Goal: Task Accomplishment & Management: Manage account settings

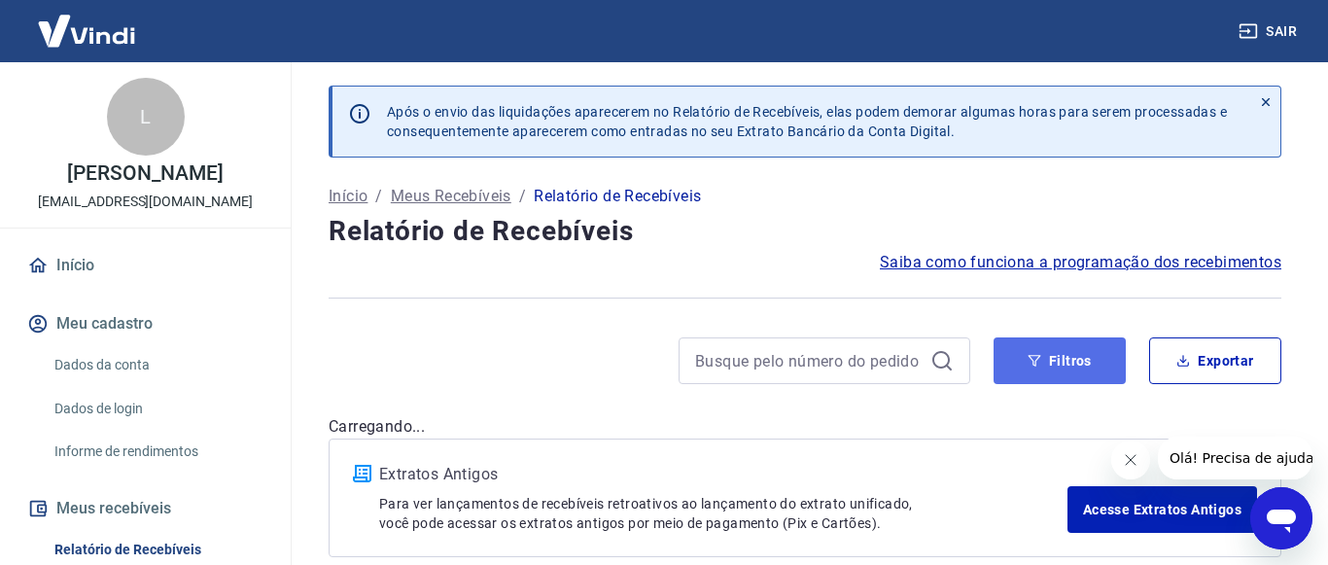
click at [1036, 367] on icon "button" at bounding box center [1034, 361] width 14 height 14
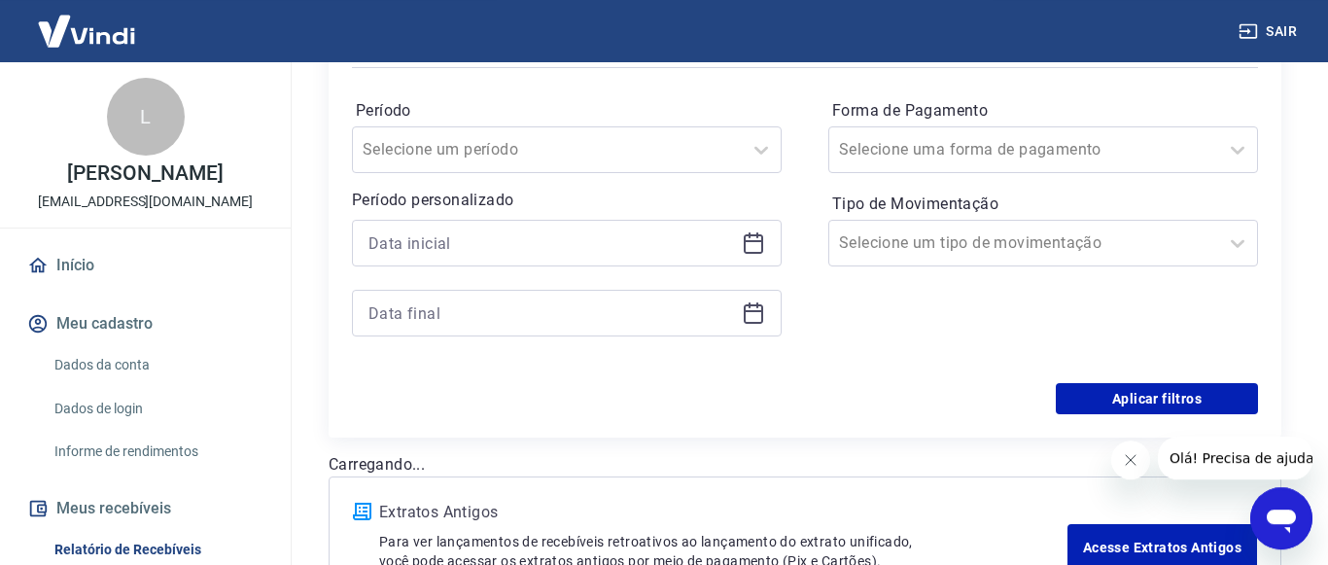
scroll to position [397, 0]
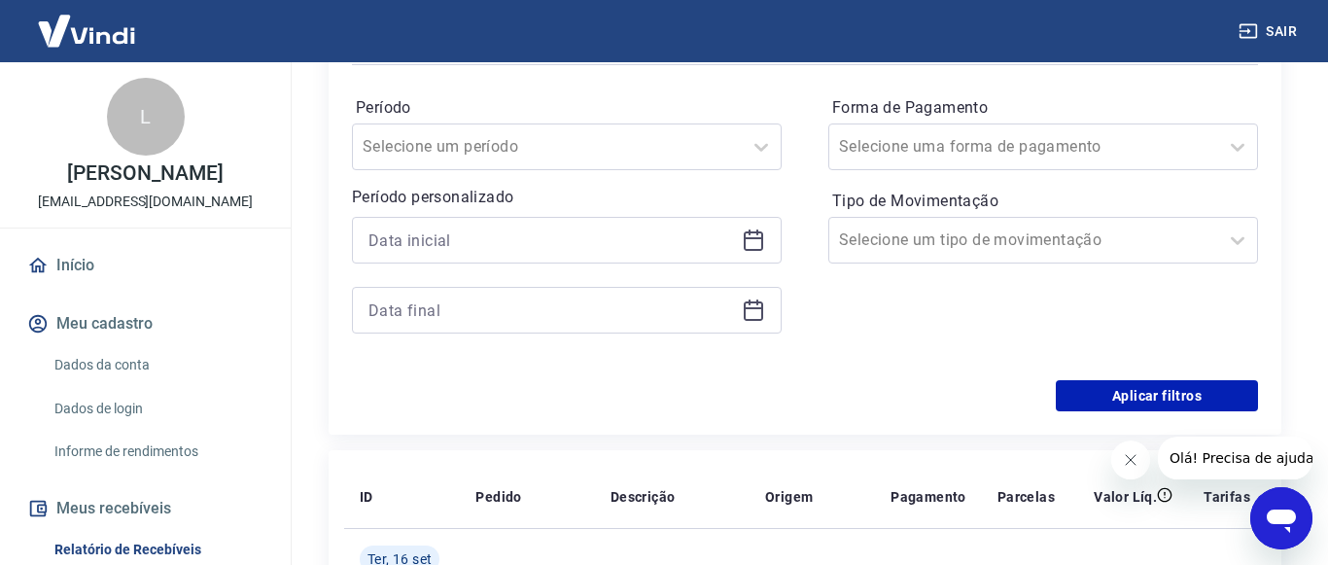
click at [748, 252] on icon at bounding box center [753, 239] width 23 height 23
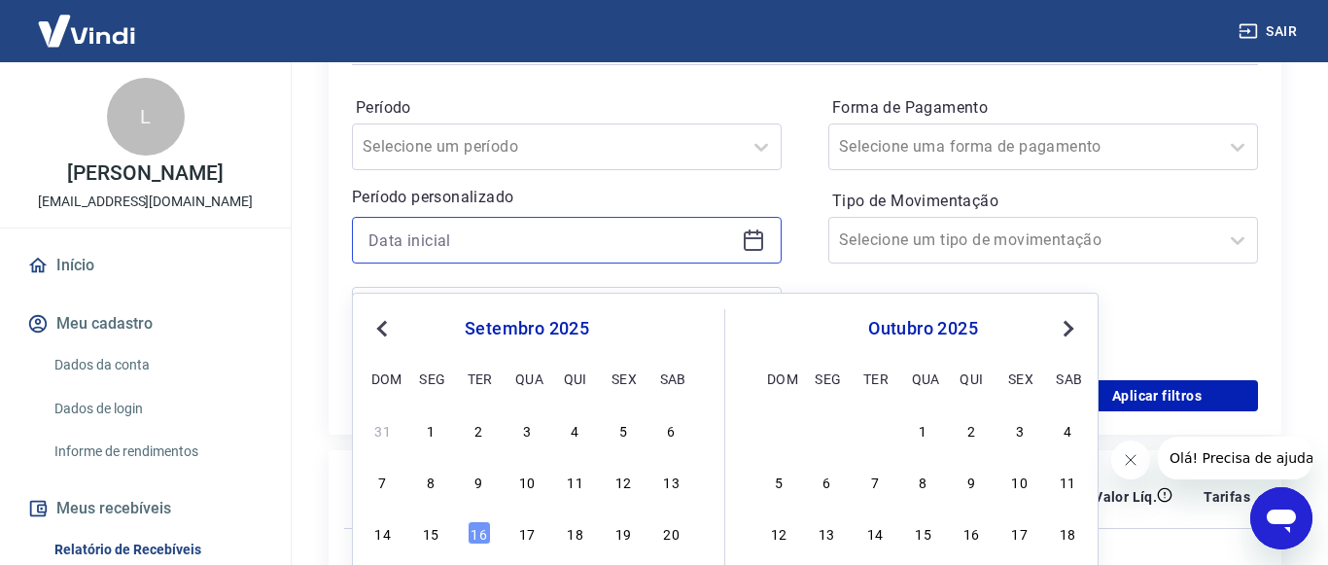
scroll to position [496, 0]
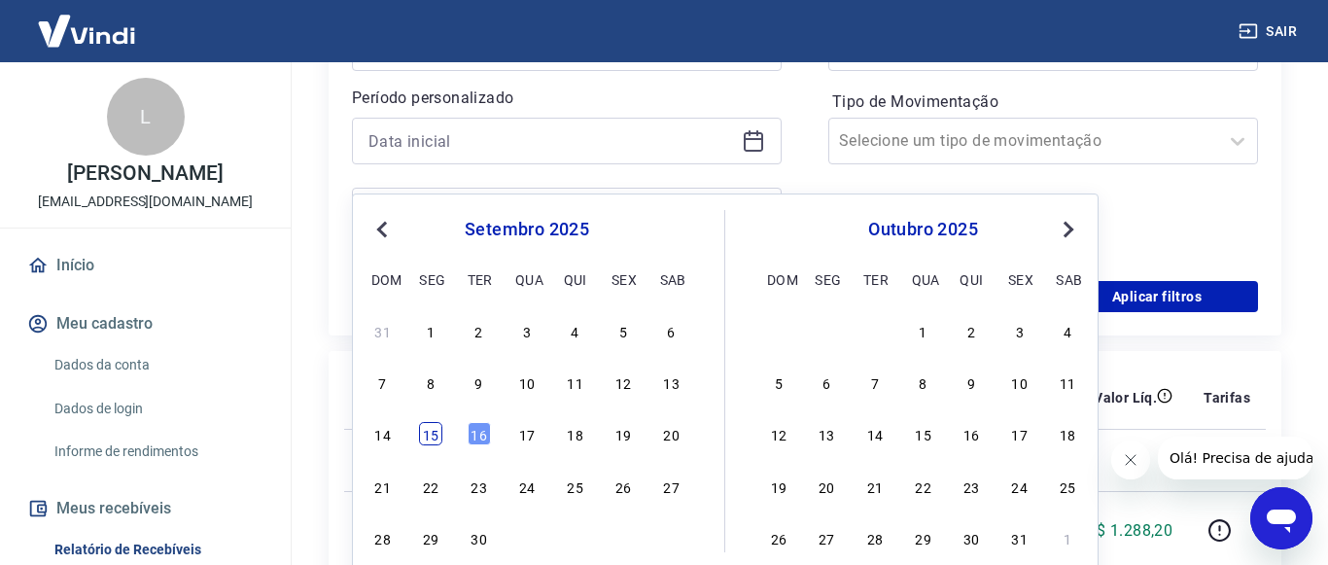
click at [430, 435] on div "15" at bounding box center [430, 433] width 23 height 23
type input "15/09/2025"
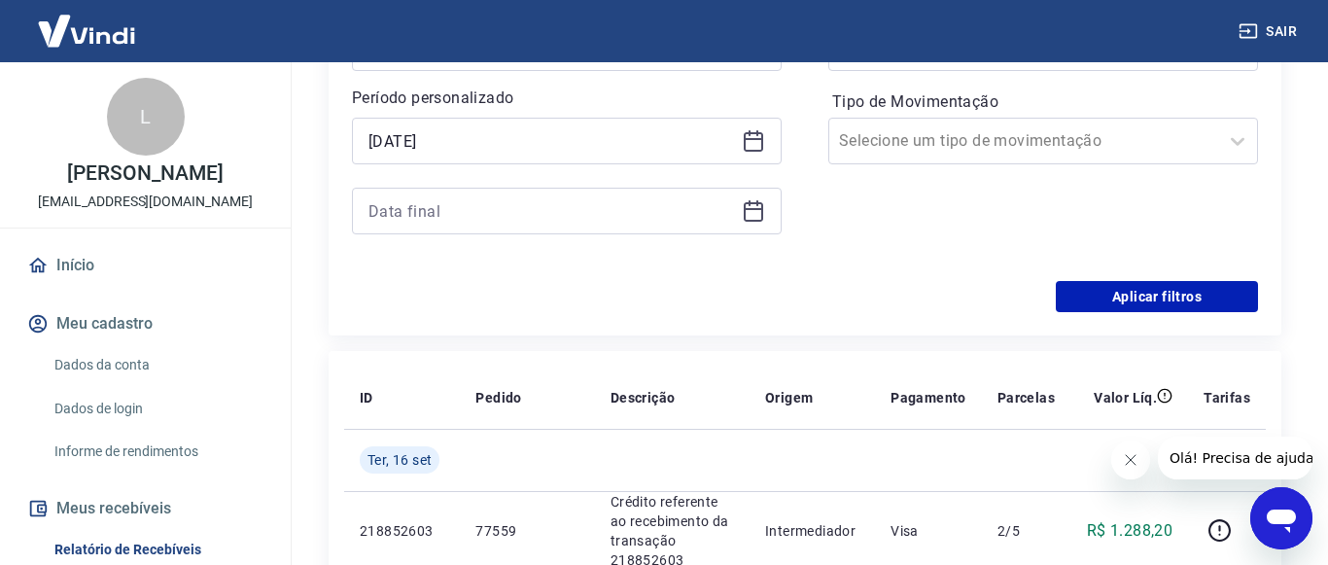
click at [759, 223] on icon at bounding box center [753, 210] width 23 height 23
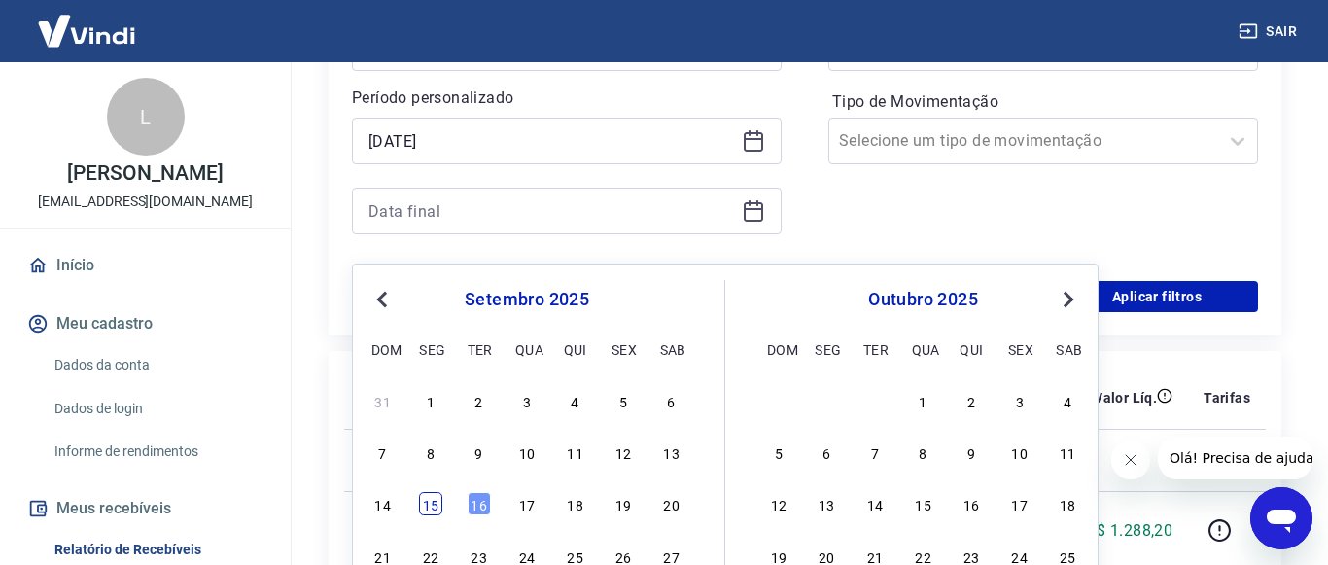
click at [437, 507] on div "15" at bounding box center [430, 503] width 23 height 23
type input "15/09/2025"
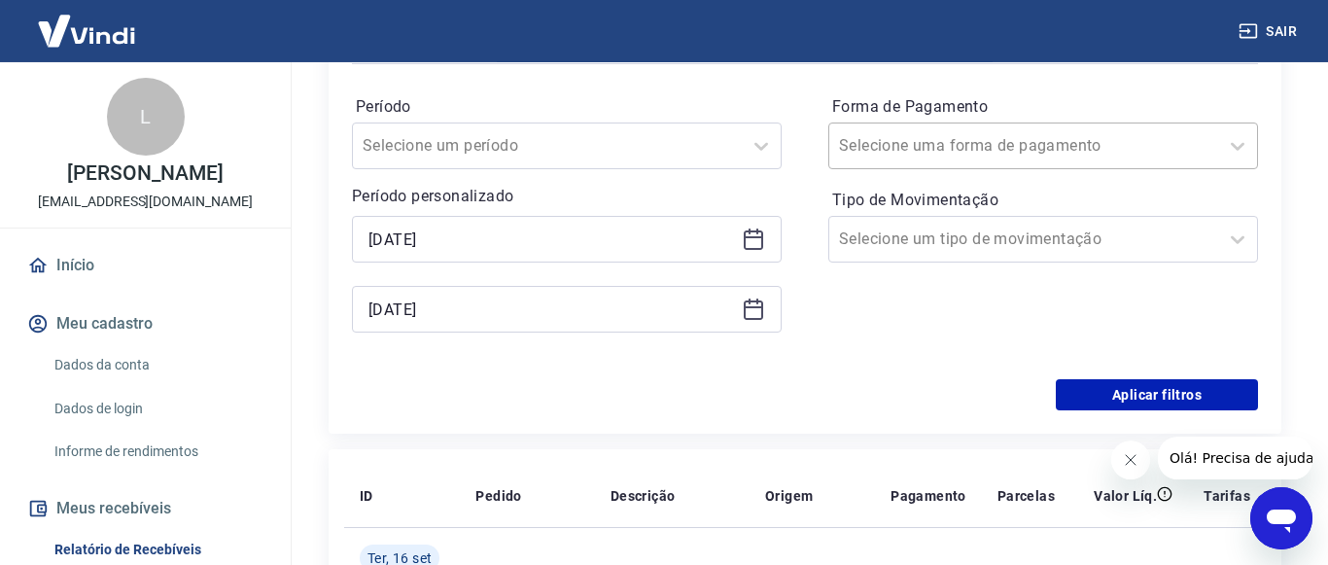
scroll to position [397, 0]
click at [1237, 158] on icon at bounding box center [1237, 146] width 23 height 23
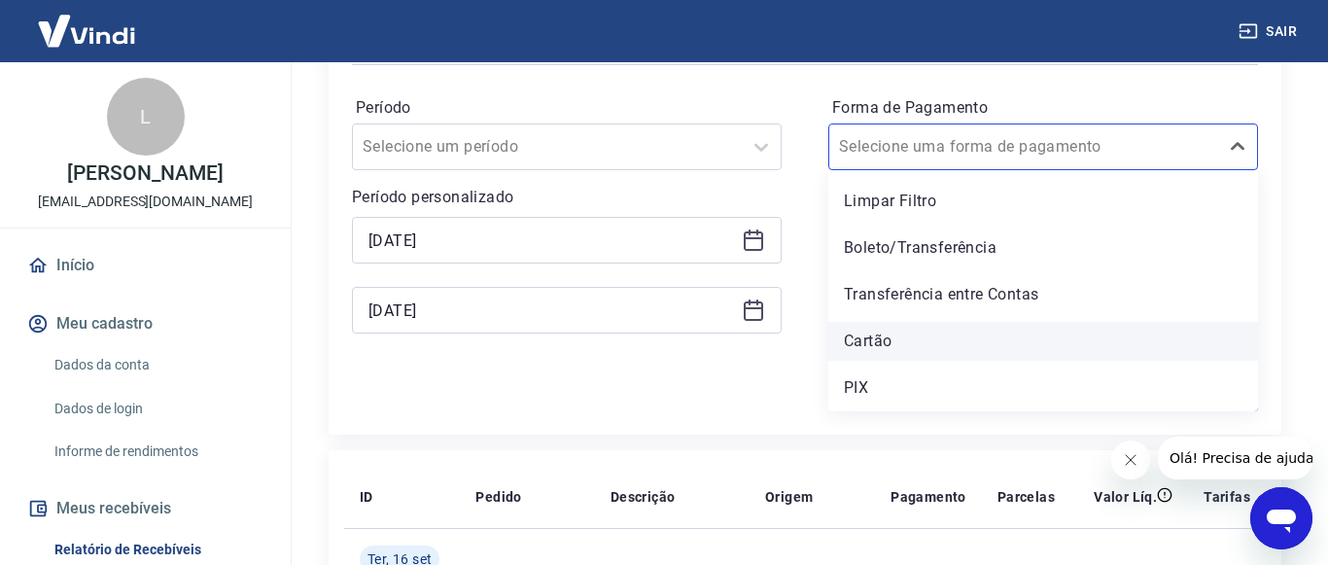
click at [880, 361] on div "Cartão" at bounding box center [1043, 341] width 430 height 39
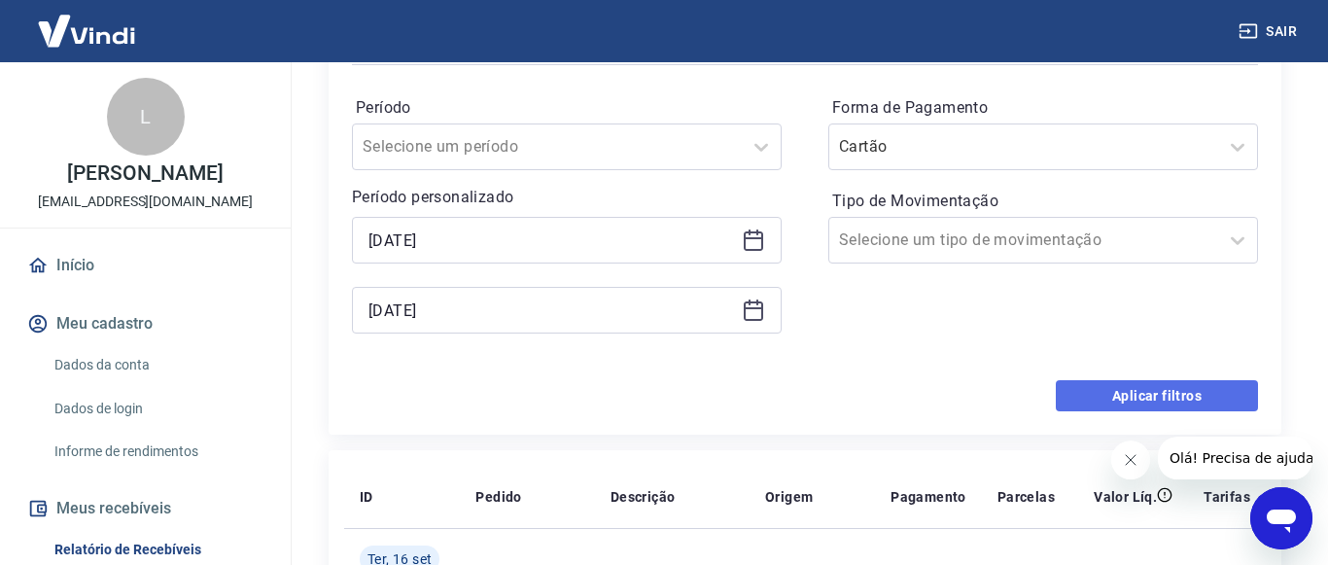
click at [1088, 411] on button "Aplicar filtros" at bounding box center [1157, 395] width 202 height 31
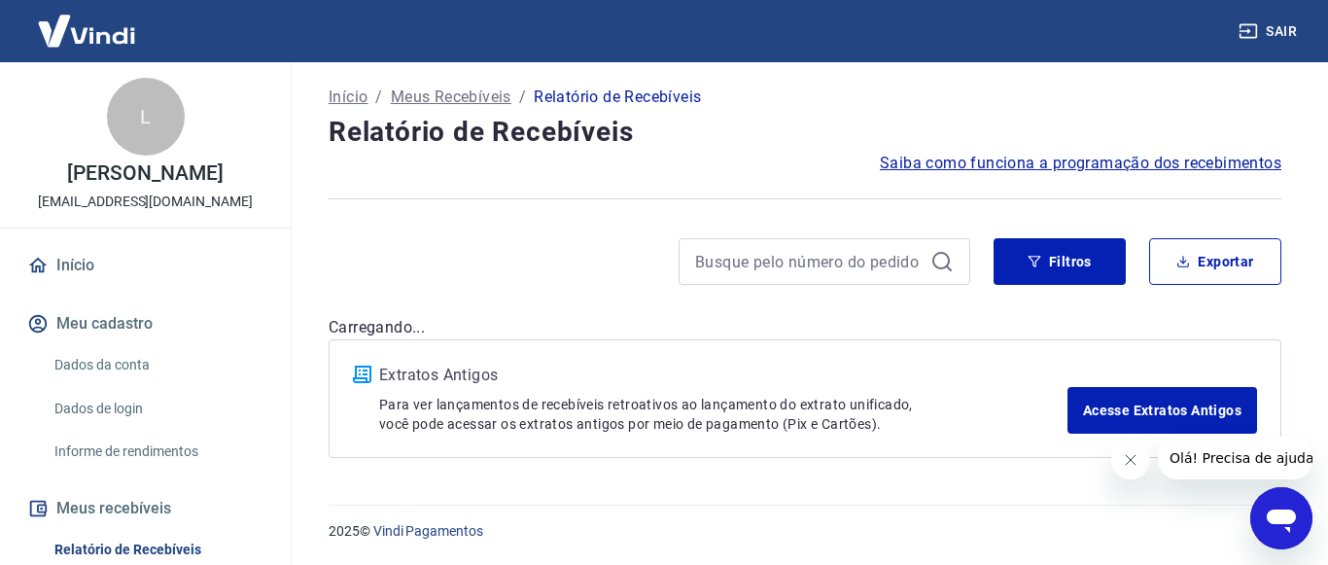
scroll to position [119, 0]
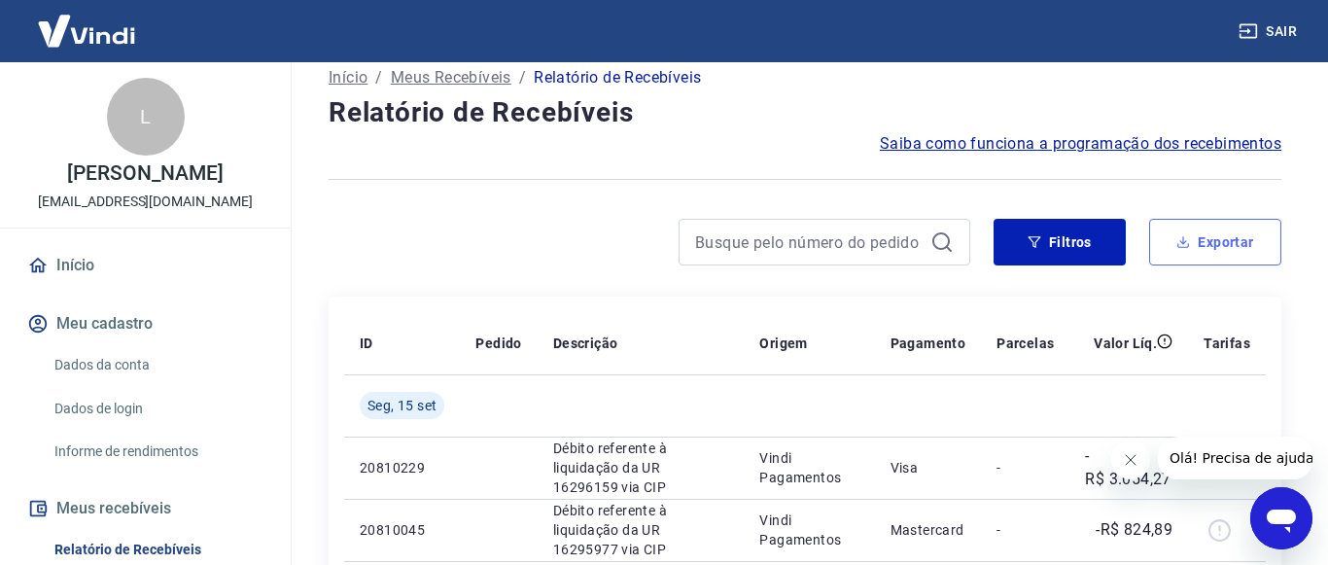
click at [1168, 258] on button "Exportar" at bounding box center [1215, 242] width 132 height 47
type input "15/09/2025"
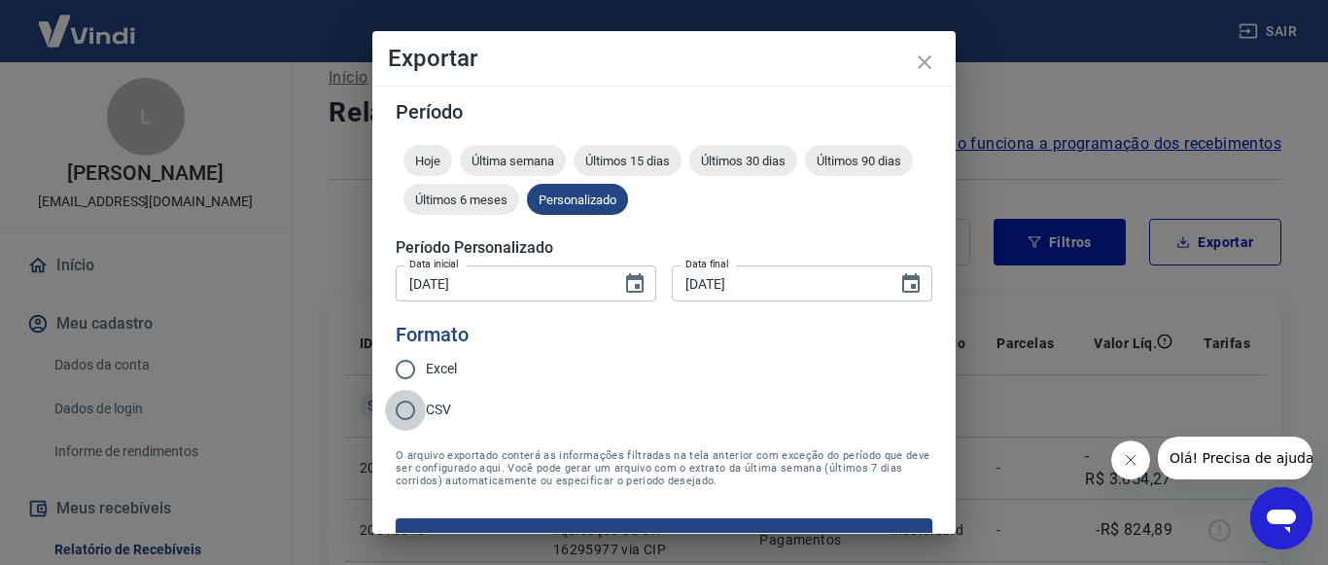
click at [407, 400] on input "CSV" at bounding box center [405, 410] width 41 height 41
radio input "true"
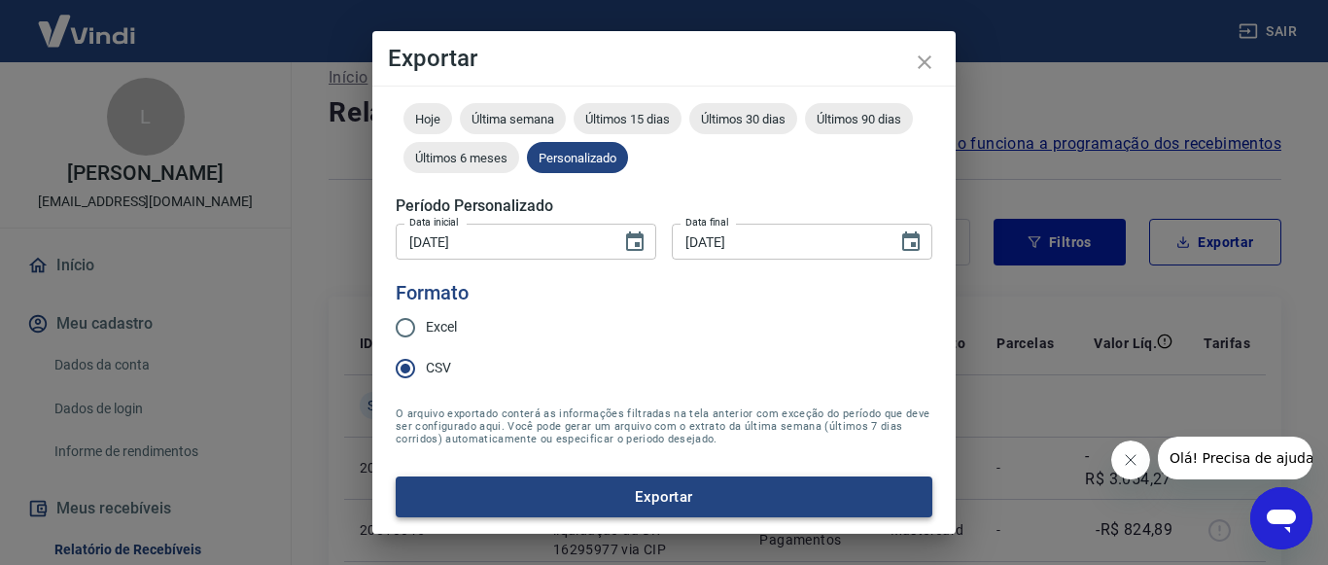
click at [676, 487] on button "Exportar" at bounding box center [664, 496] width 537 height 41
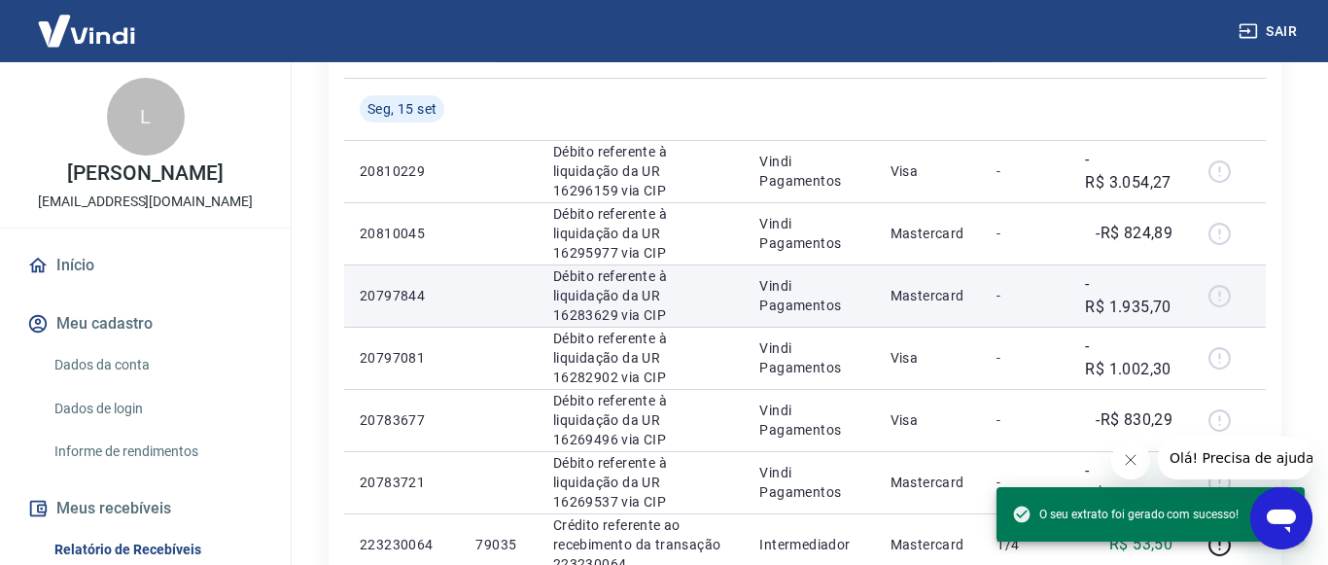
scroll to position [416, 0]
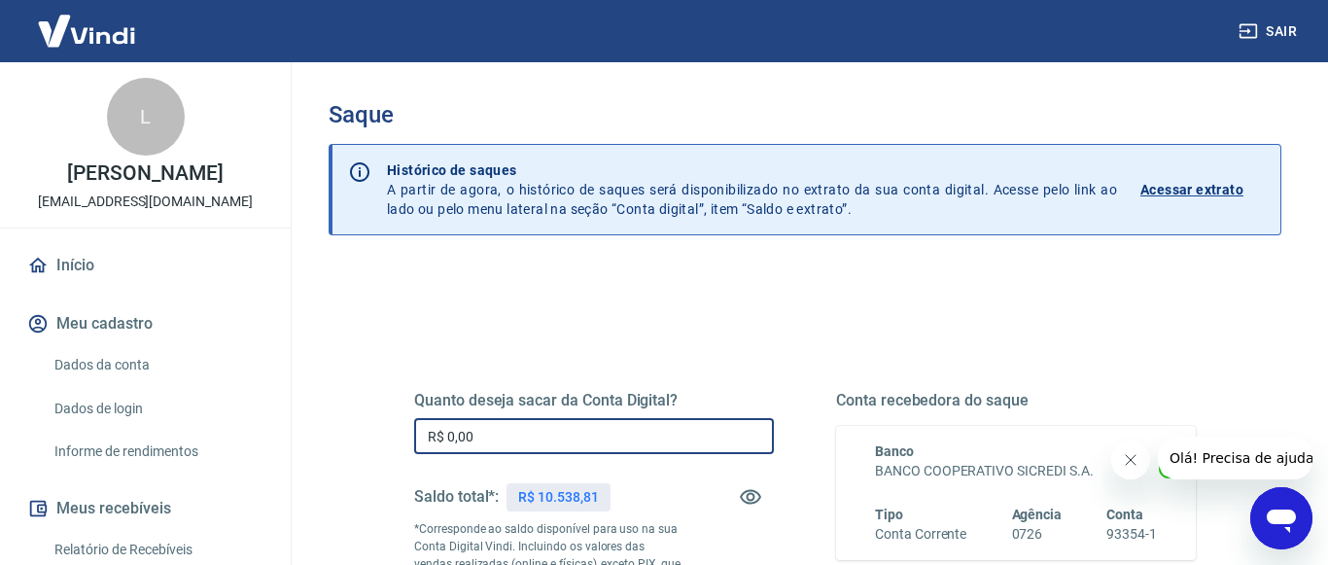
click at [479, 433] on input "R$ 0,00" at bounding box center [594, 436] width 360 height 36
type input "R$ 10.538,81"
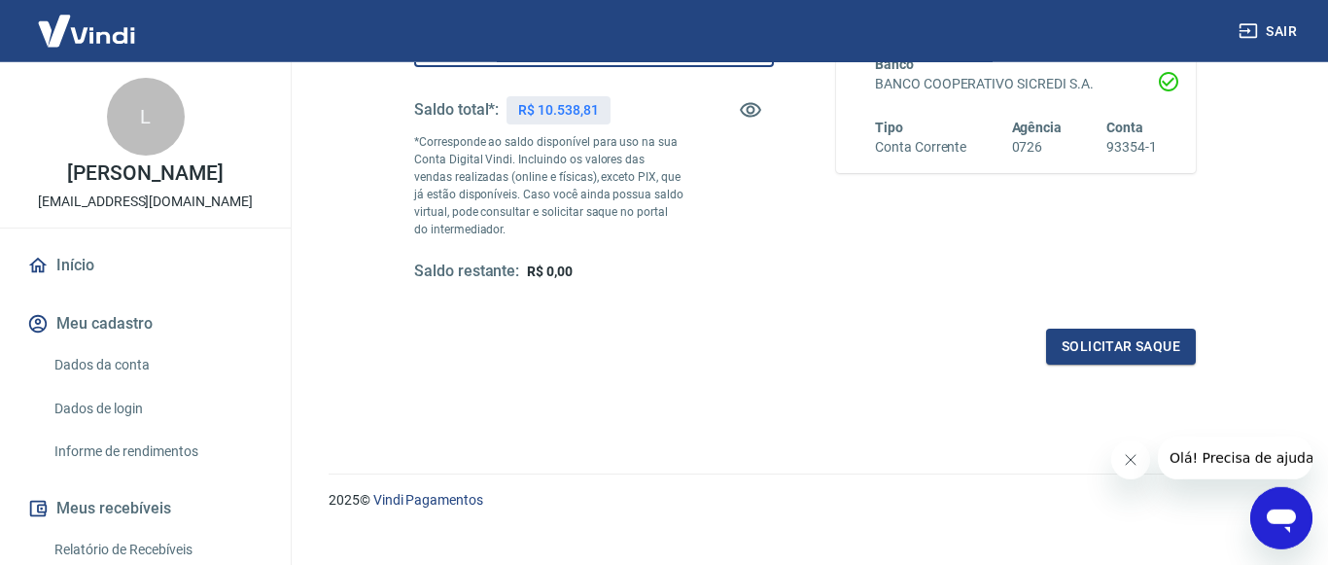
scroll to position [397, 0]
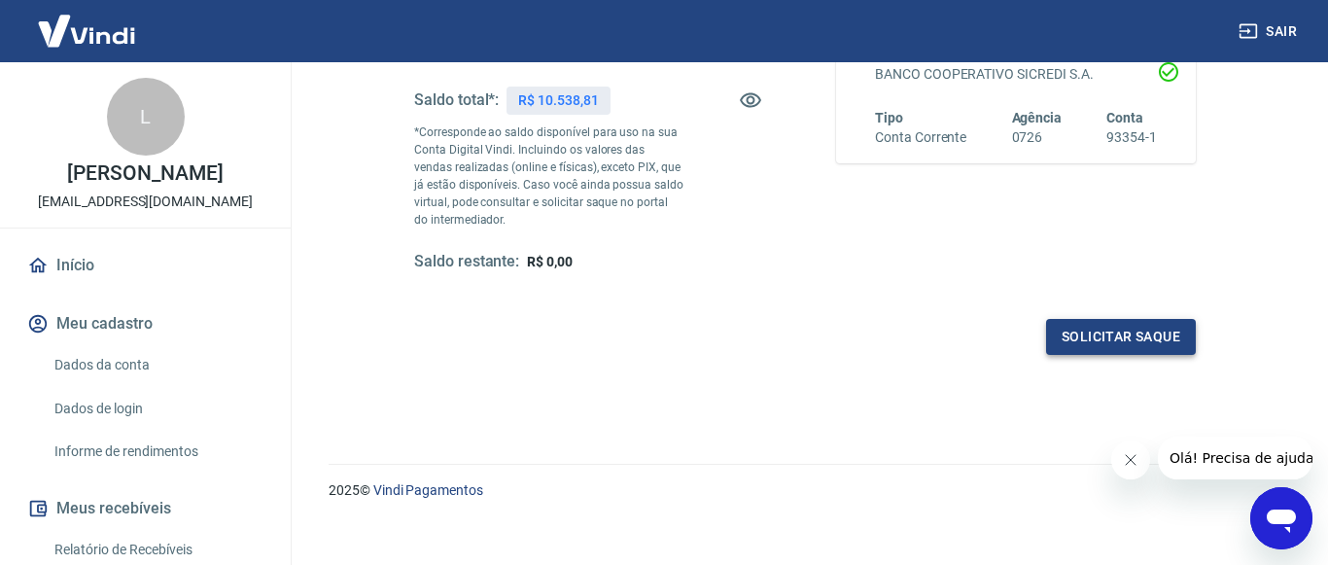
click at [1083, 348] on button "Solicitar saque" at bounding box center [1121, 337] width 150 height 36
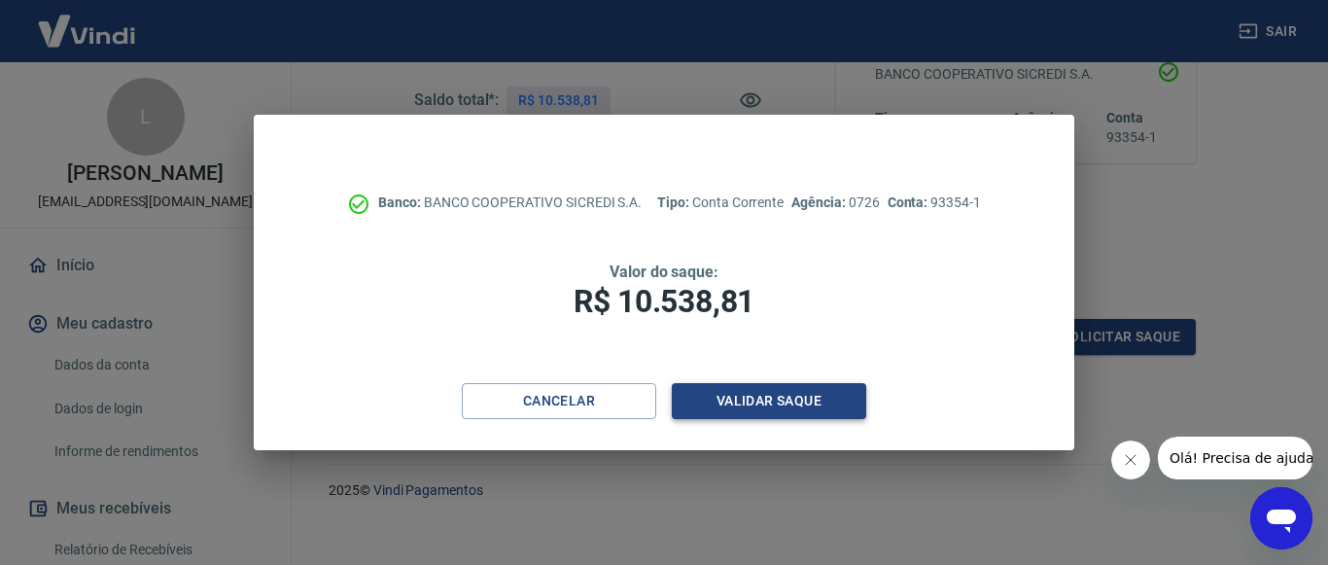
click at [800, 407] on button "Validar saque" at bounding box center [769, 401] width 194 height 36
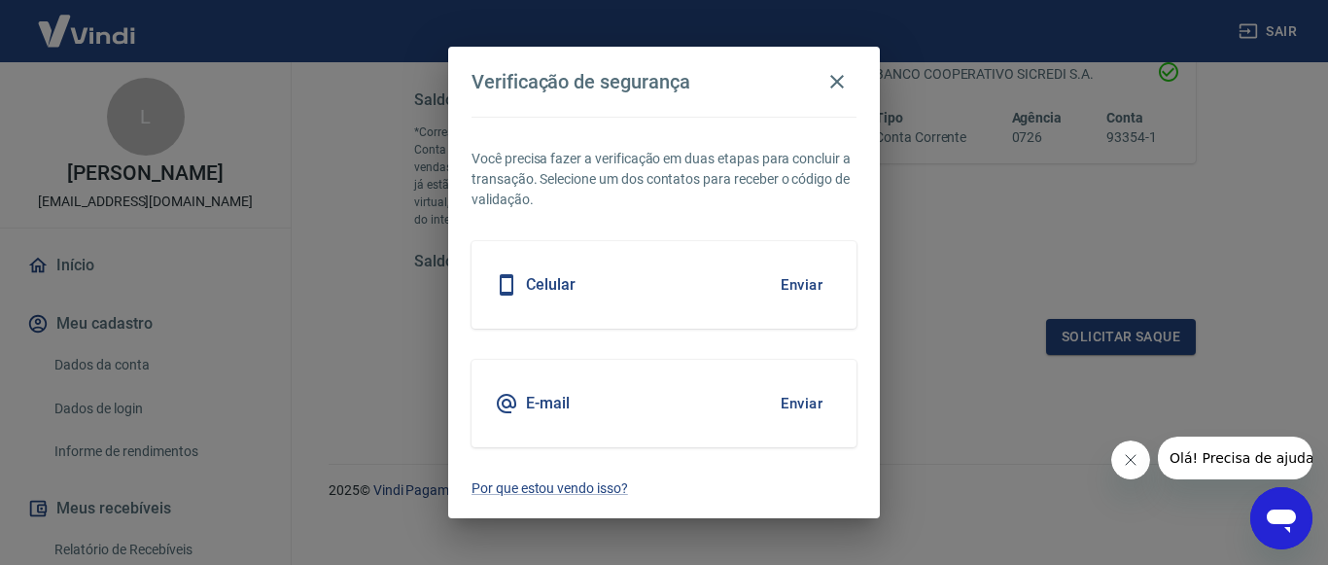
click at [775, 282] on button "Enviar" at bounding box center [801, 284] width 63 height 41
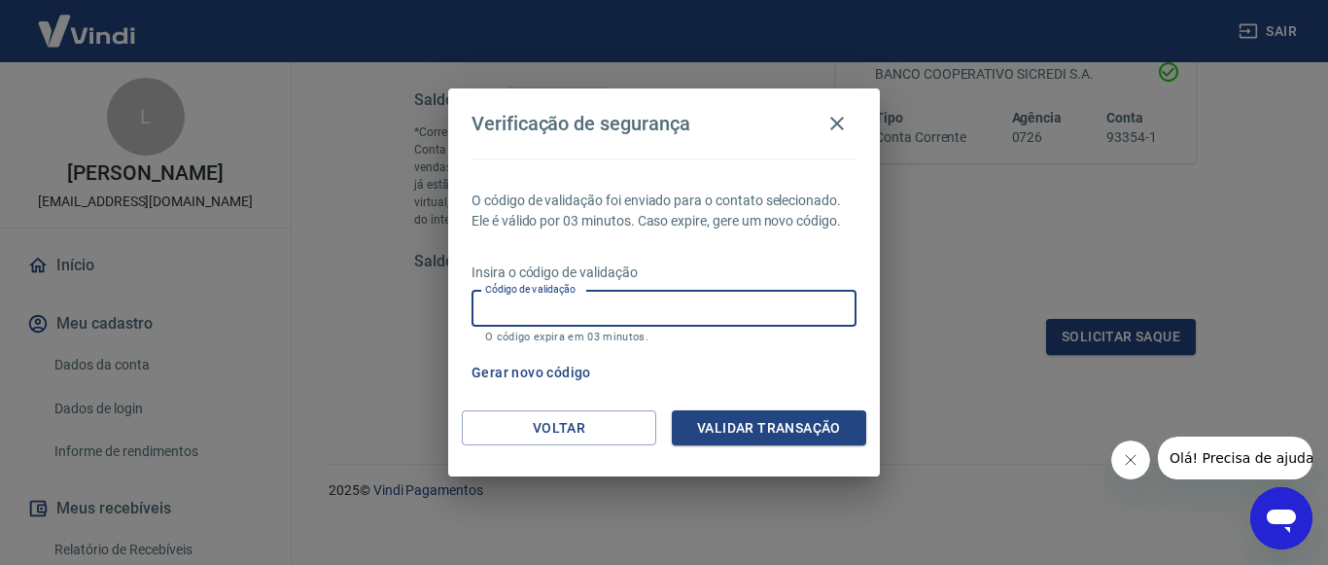
click at [589, 322] on input "Código de validação" at bounding box center [663, 309] width 385 height 36
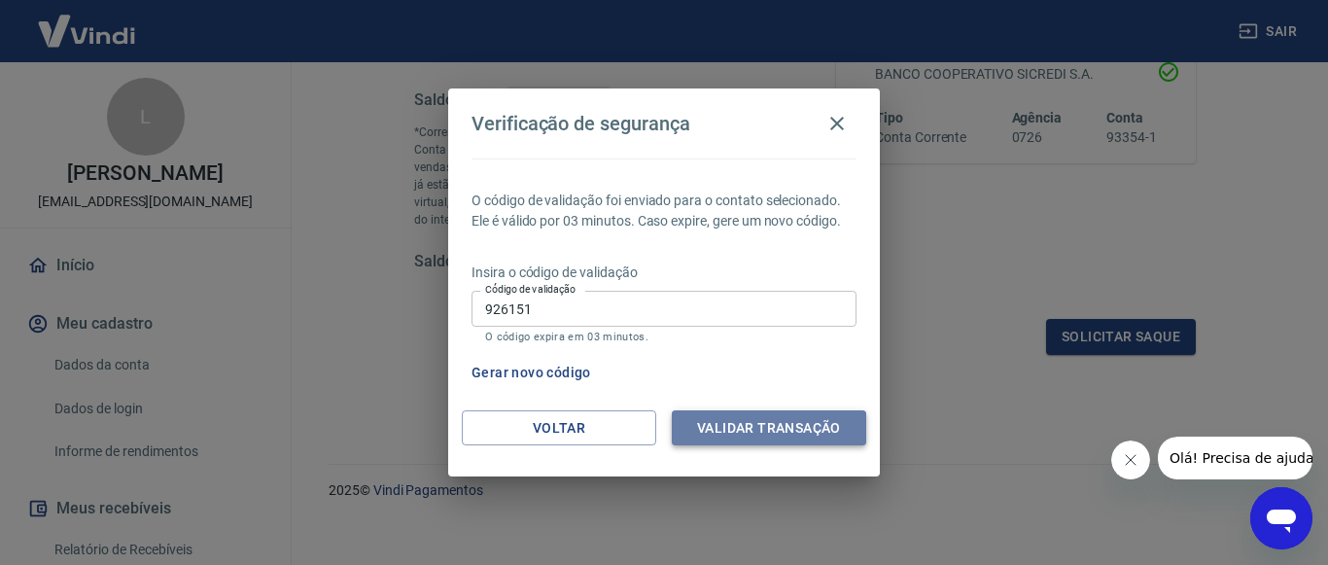
click at [714, 420] on button "Validar transação" at bounding box center [769, 428] width 194 height 36
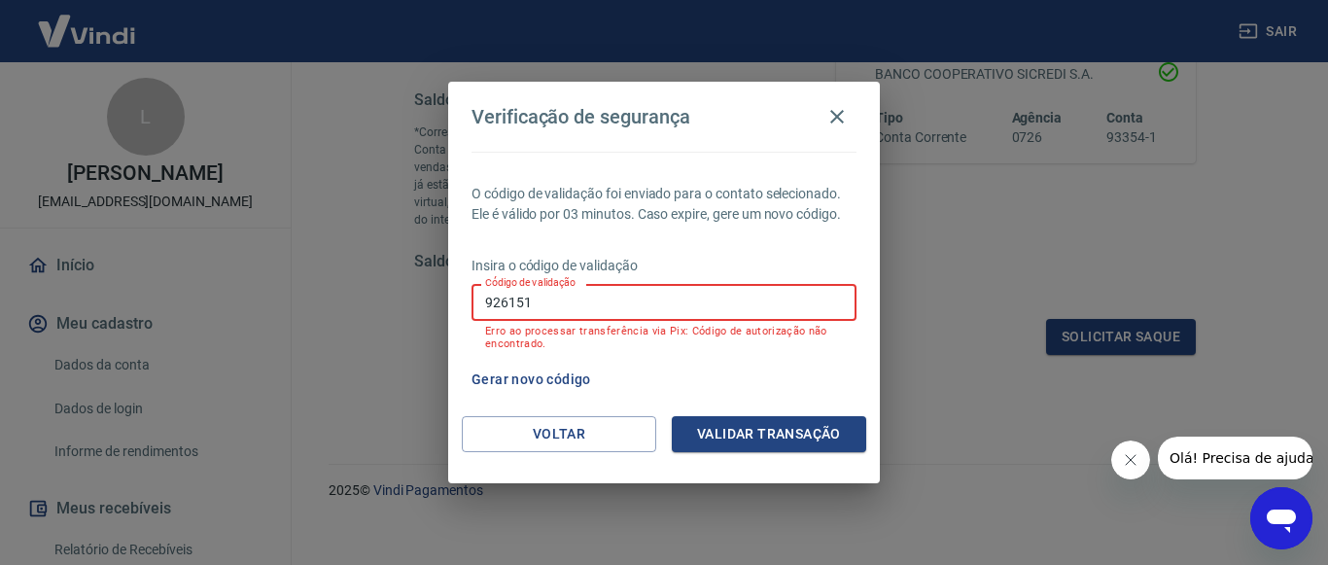
click at [599, 309] on input "926151" at bounding box center [663, 302] width 385 height 36
type input "9"
click at [815, 428] on button "Validar transação" at bounding box center [769, 434] width 194 height 36
click at [610, 307] on input "926151" at bounding box center [663, 302] width 385 height 36
type input "9"
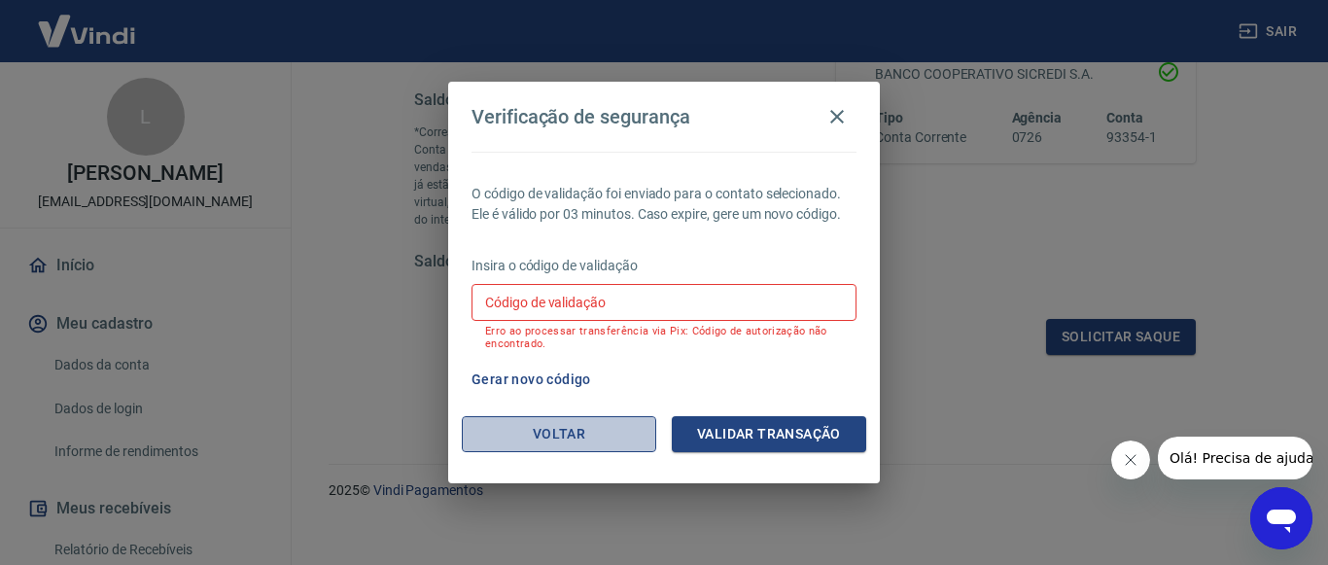
click at [565, 448] on button "Voltar" at bounding box center [559, 434] width 194 height 36
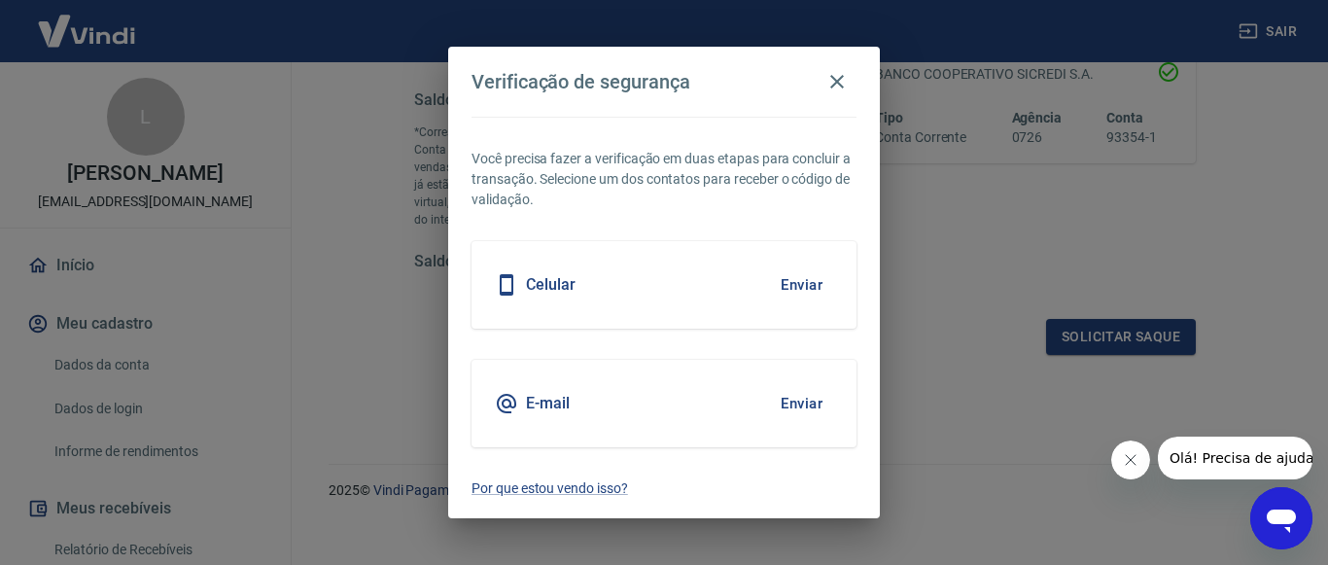
click at [806, 279] on button "Enviar" at bounding box center [801, 284] width 63 height 41
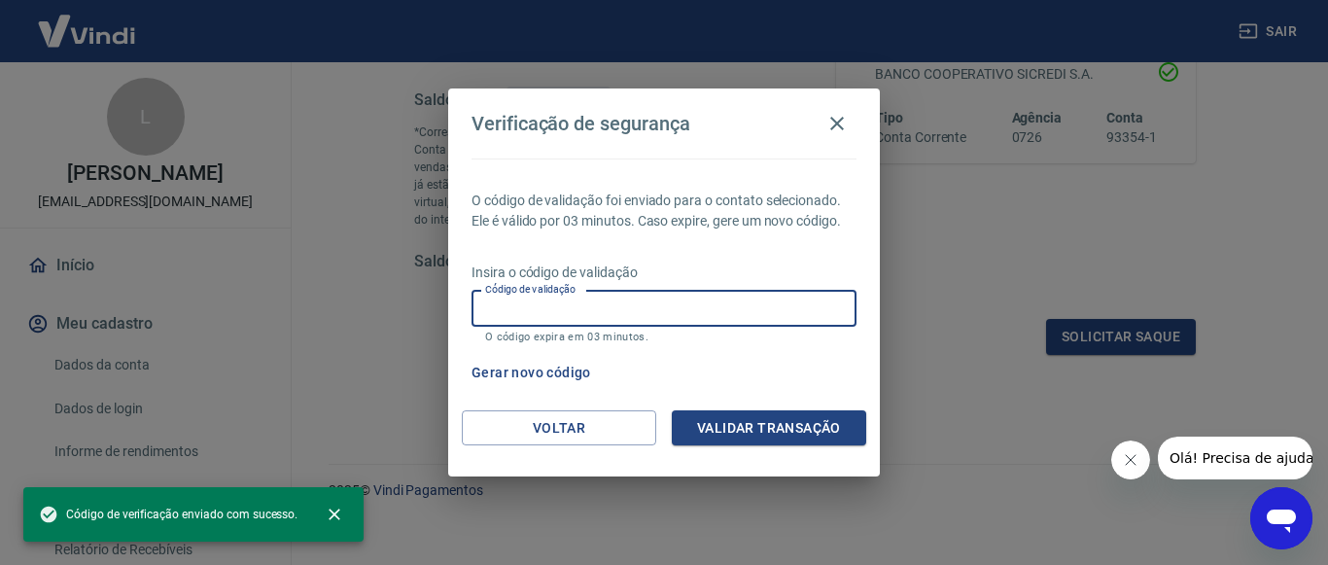
click at [616, 304] on input "Código de validação" at bounding box center [663, 309] width 385 height 36
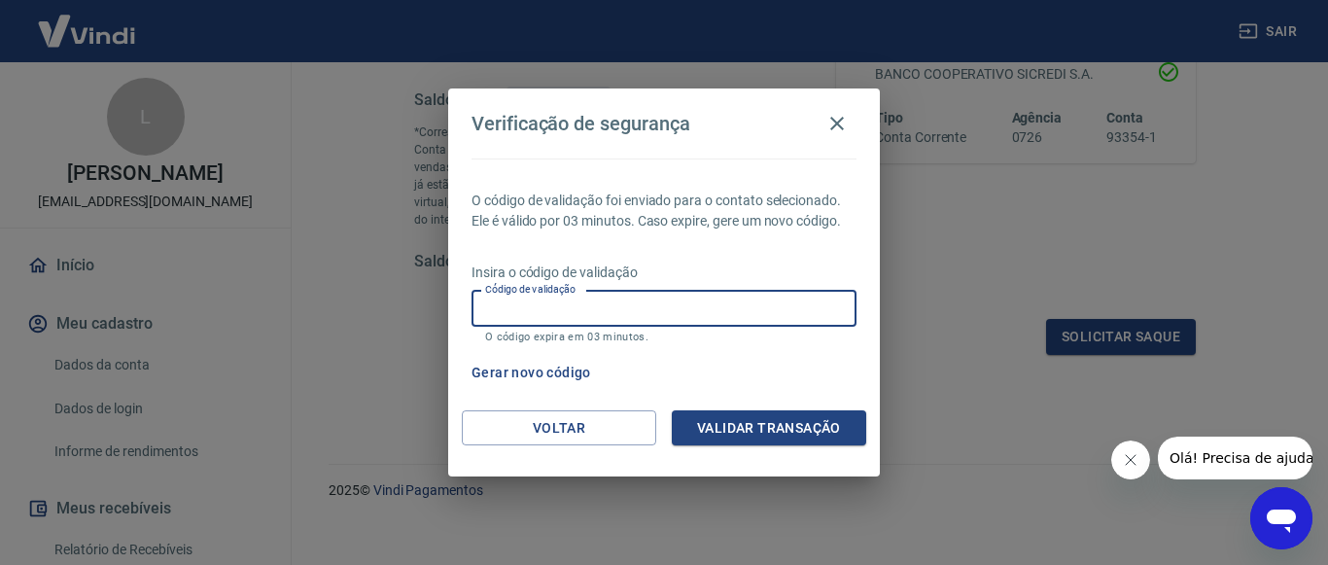
click at [561, 312] on input "Código de validação" at bounding box center [663, 309] width 385 height 36
click at [655, 309] on input "Código de validação" at bounding box center [663, 309] width 385 height 36
click at [607, 322] on input "Código de validação" at bounding box center [663, 309] width 385 height 36
click at [583, 425] on button "Voltar" at bounding box center [559, 428] width 194 height 36
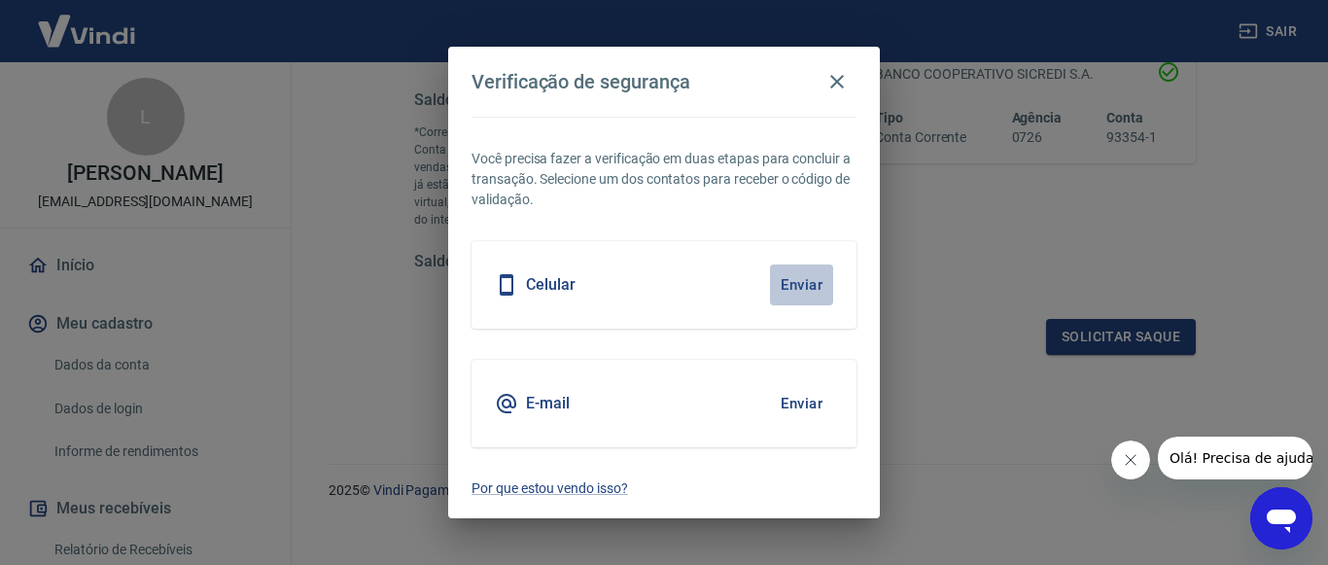
click at [812, 290] on button "Enviar" at bounding box center [801, 284] width 63 height 41
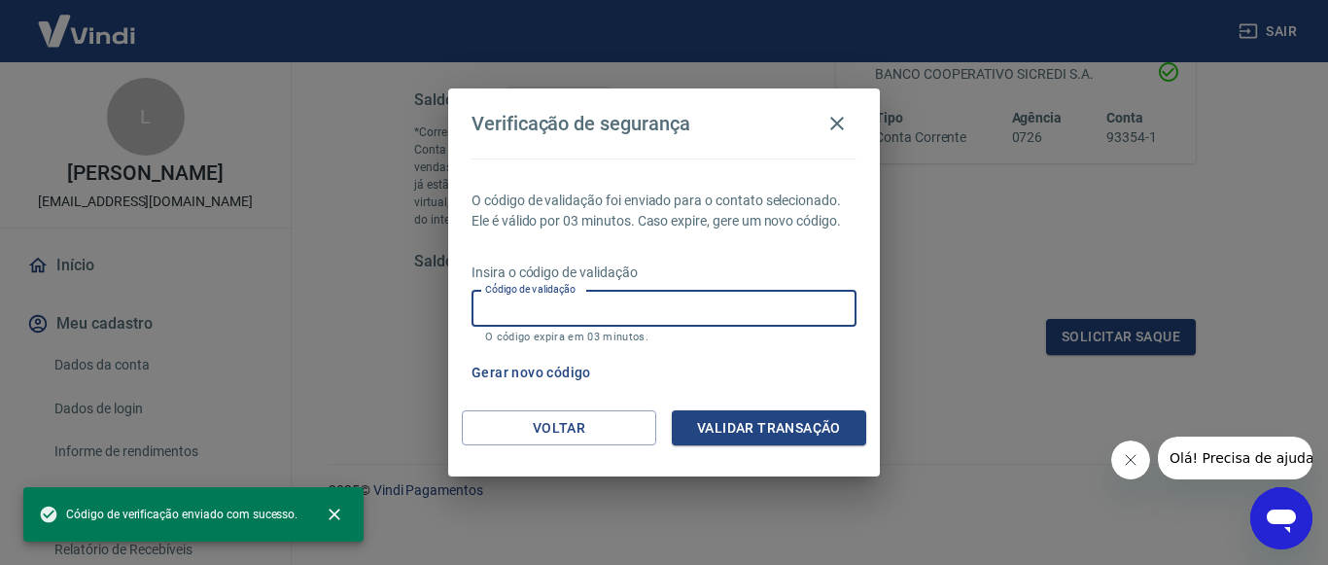
click at [737, 312] on input "Código de validação" at bounding box center [663, 309] width 385 height 36
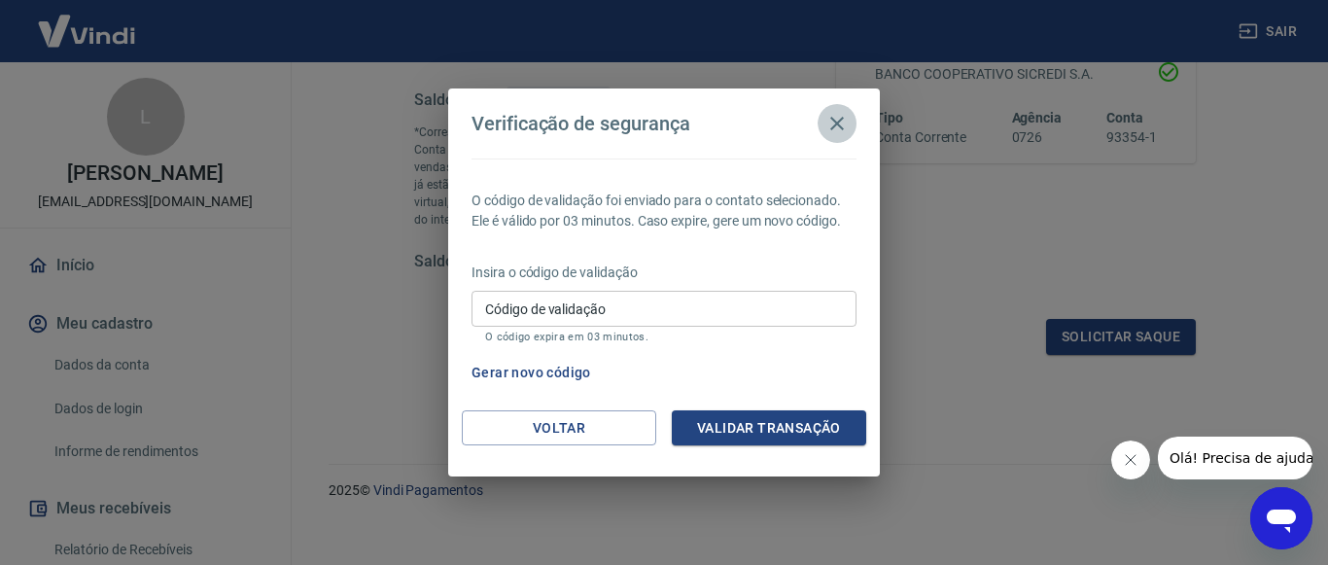
click at [830, 120] on icon "button" at bounding box center [836, 123] width 23 height 23
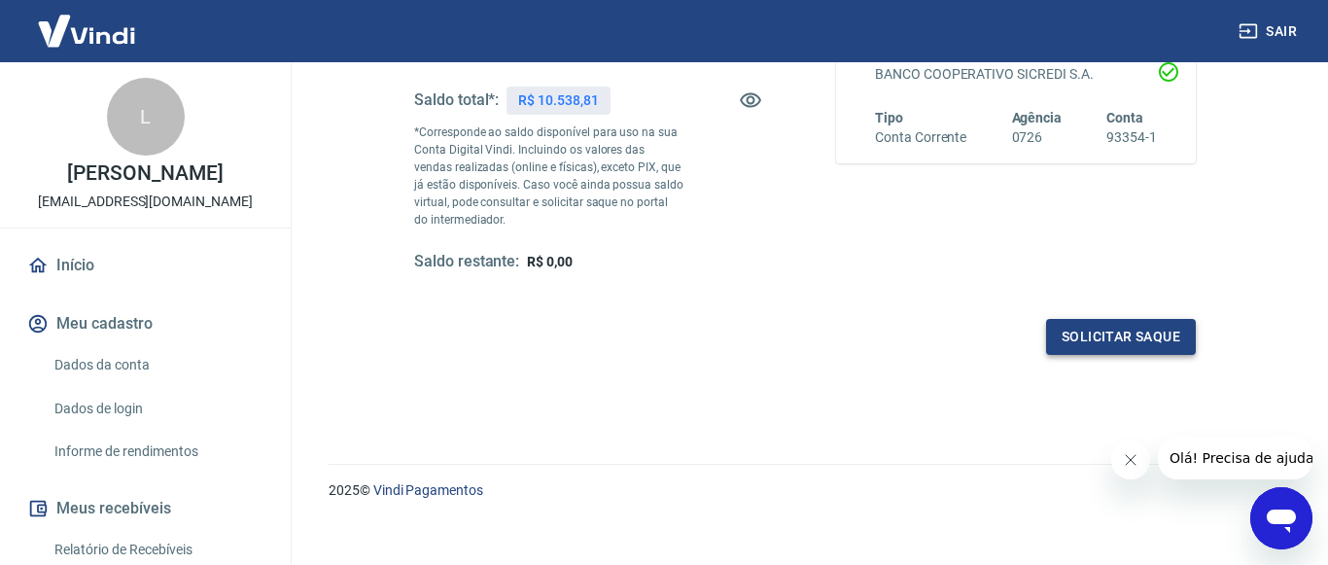
click at [1120, 328] on button "Solicitar saque" at bounding box center [1121, 337] width 150 height 36
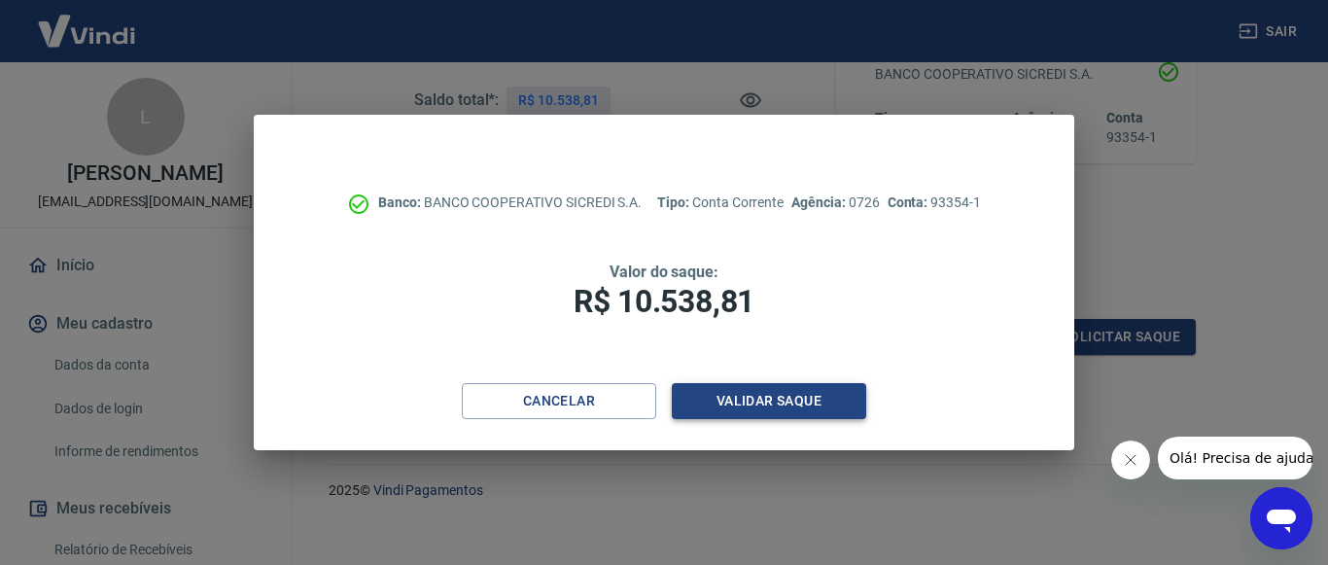
click at [724, 398] on button "Validar saque" at bounding box center [769, 401] width 194 height 36
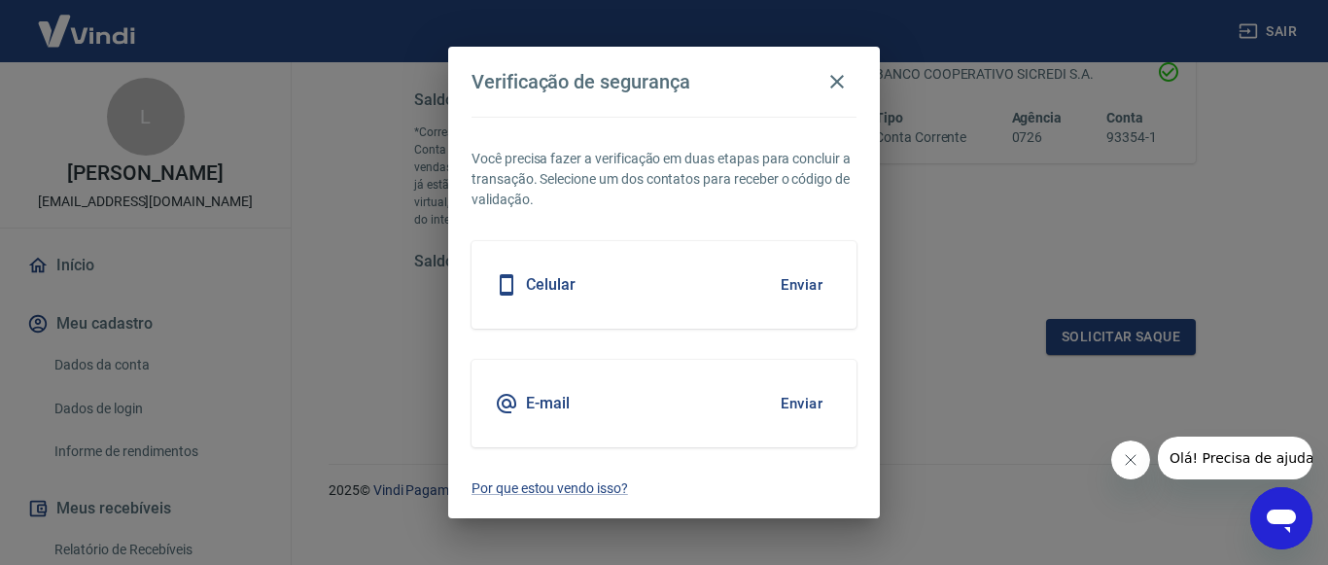
click at [824, 403] on button "Enviar" at bounding box center [801, 403] width 63 height 41
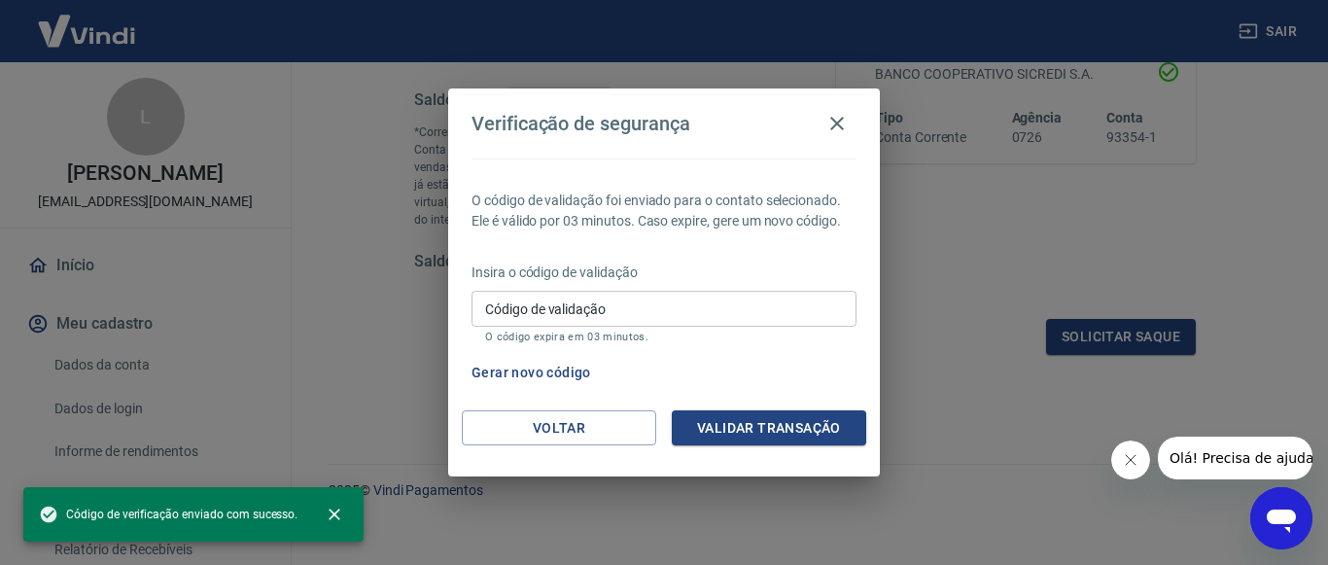
click at [617, 301] on input "Código de validação" at bounding box center [663, 309] width 385 height 36
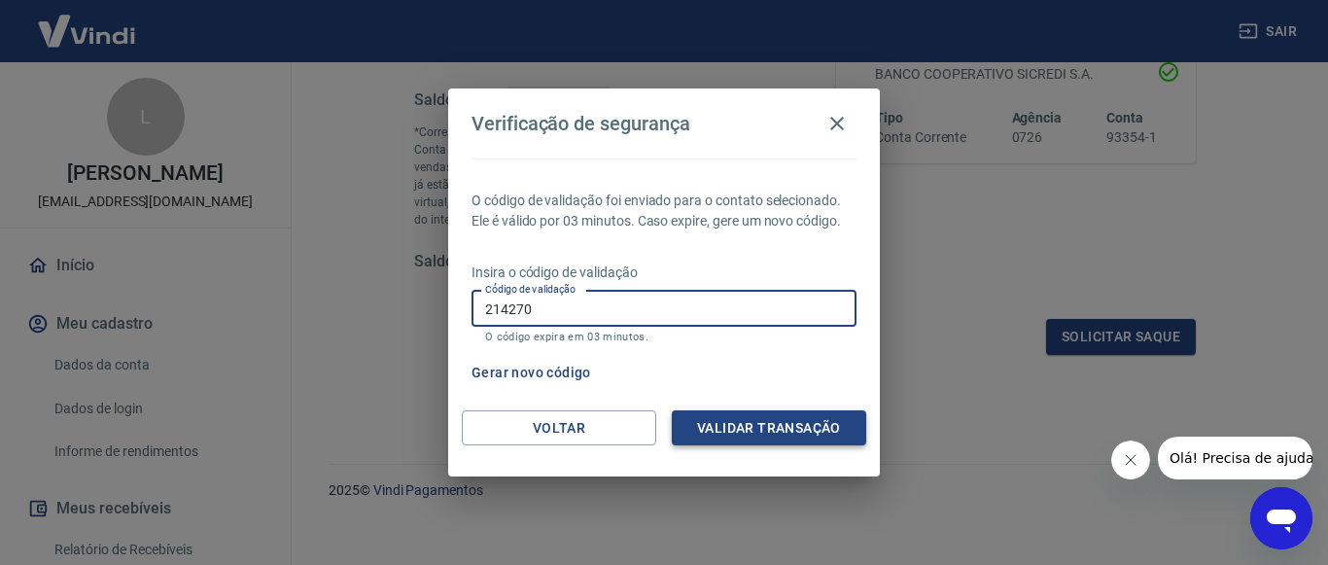
type input "214270"
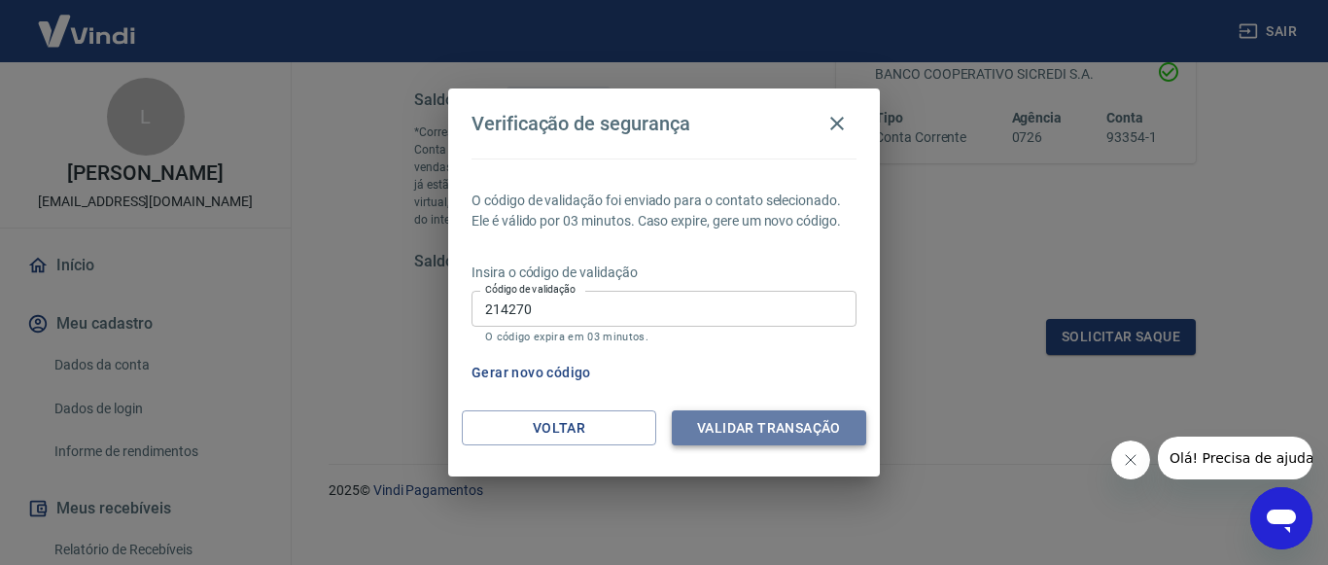
click at [822, 420] on button "Validar transação" at bounding box center [769, 428] width 194 height 36
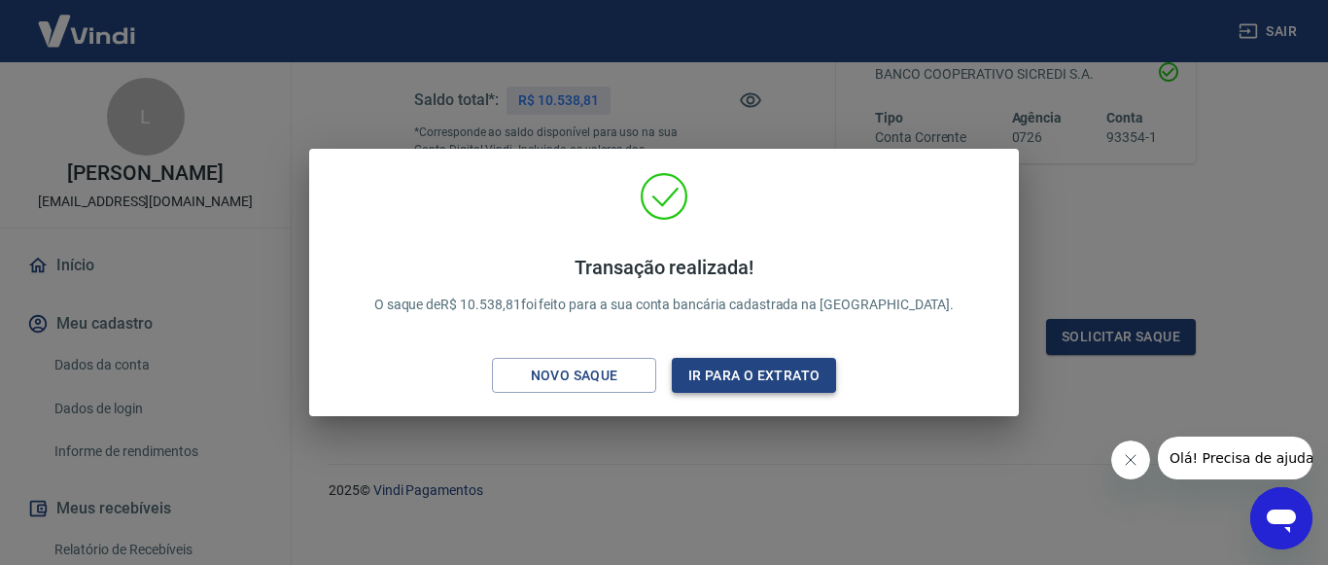
click at [760, 383] on button "Ir para o extrato" at bounding box center [754, 376] width 164 height 36
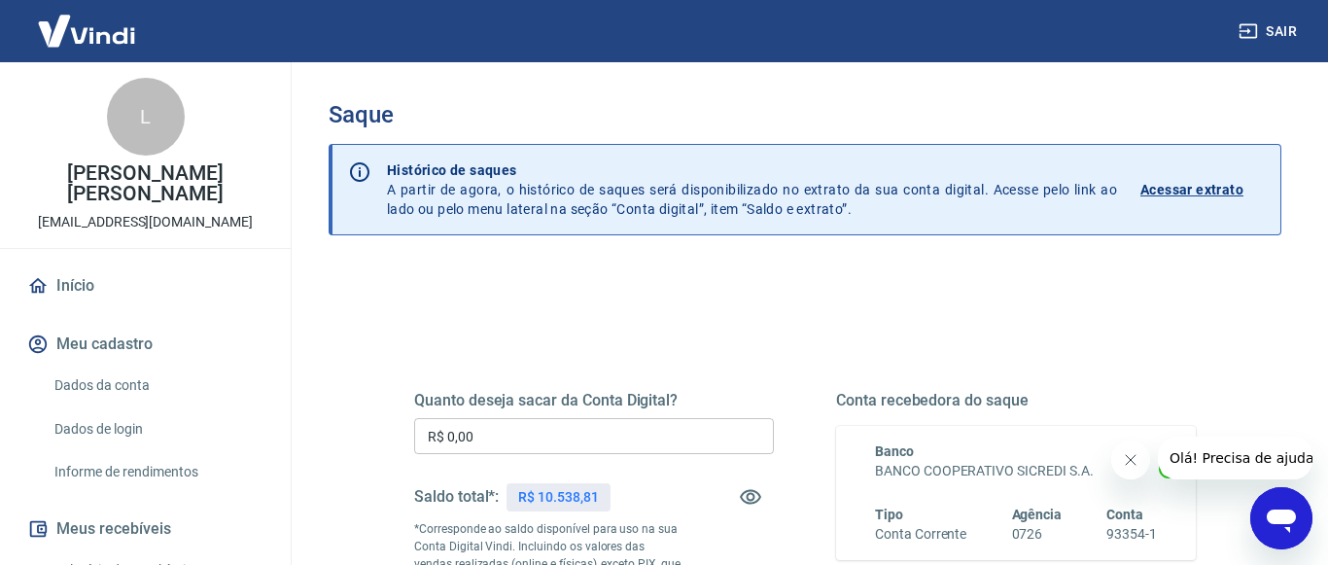
click at [1203, 193] on p "Acessar extrato" at bounding box center [1191, 189] width 103 height 19
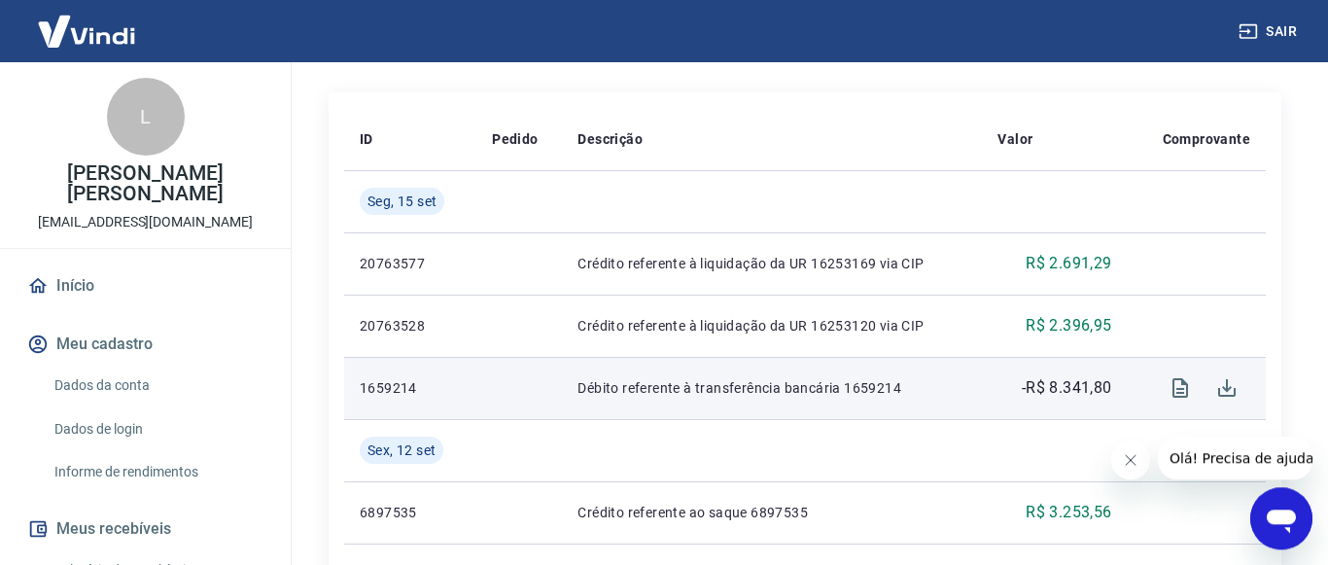
scroll to position [257, 0]
